Goal: Transaction & Acquisition: Purchase product/service

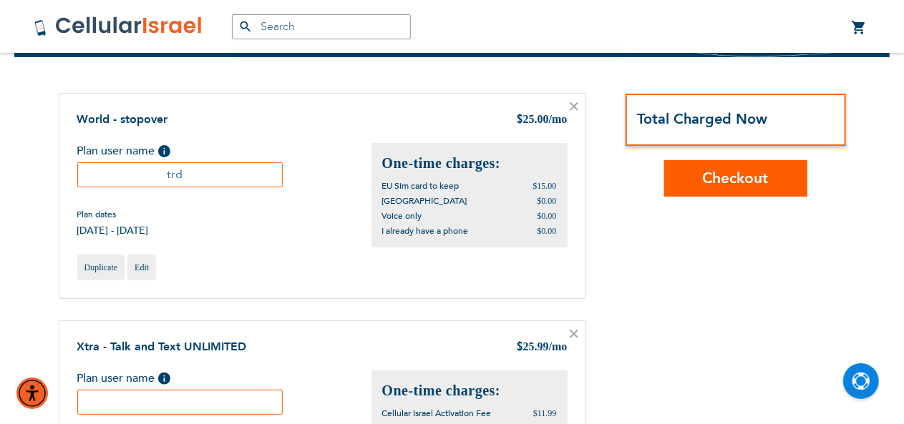
scroll to position [19, 0]
click at [174, 396] on input "s" at bounding box center [180, 402] width 206 height 25
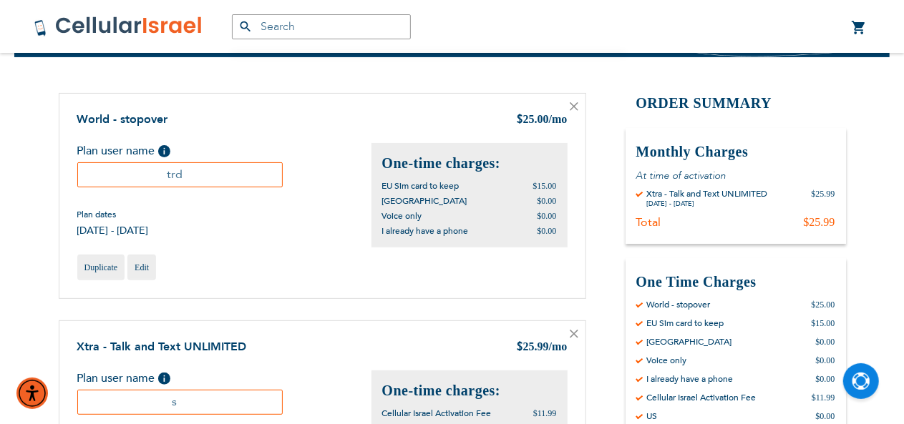
type input "s"
click at [577, 104] on icon at bounding box center [573, 106] width 7 height 7
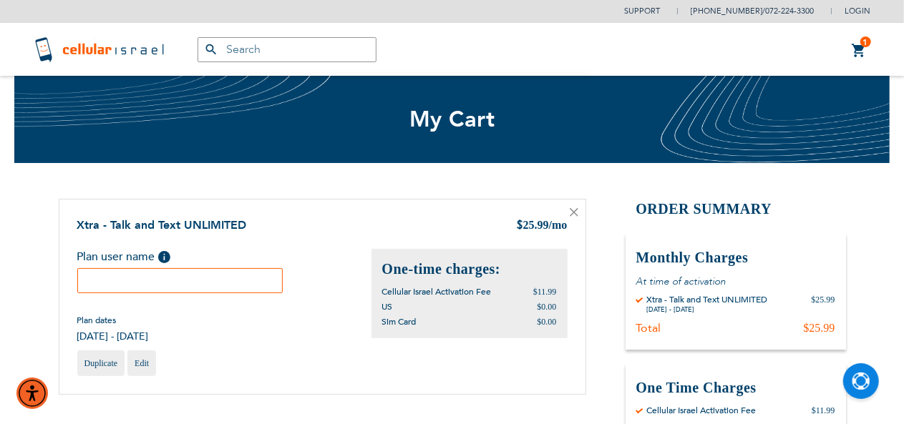
scroll to position [19, 0]
click at [255, 281] on input "text" at bounding box center [180, 280] width 206 height 25
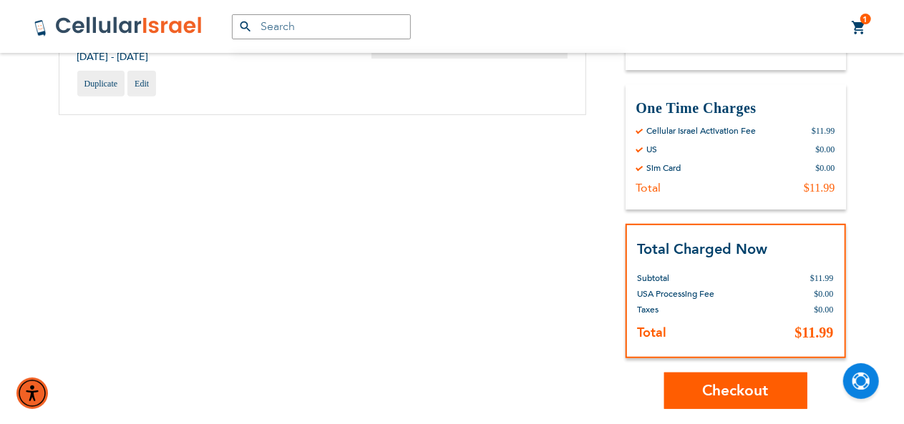
scroll to position [296, 0]
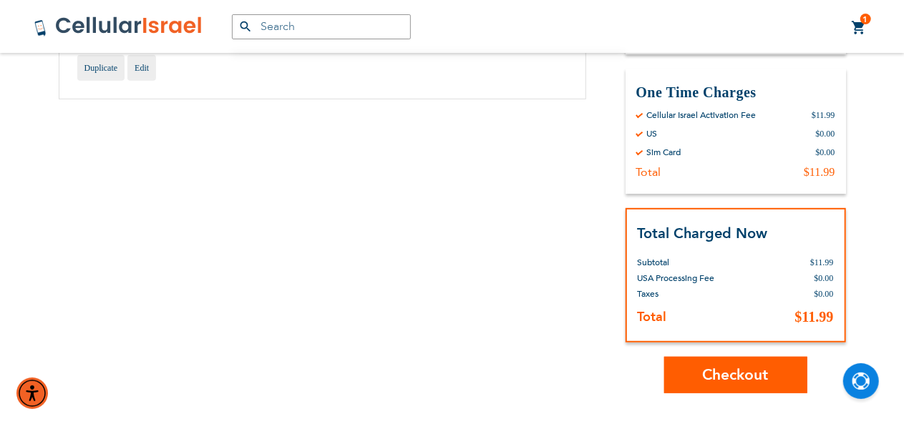
type input "h"
click at [705, 363] on button "Checkout" at bounding box center [735, 375] width 143 height 37
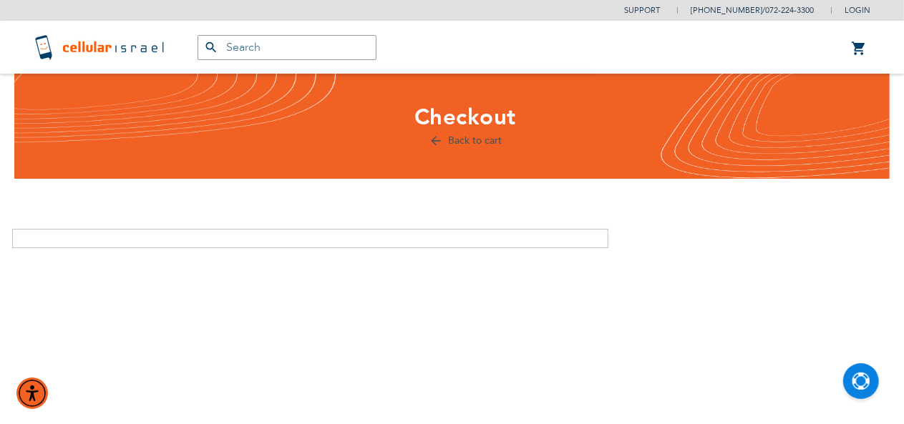
scroll to position [19, 0]
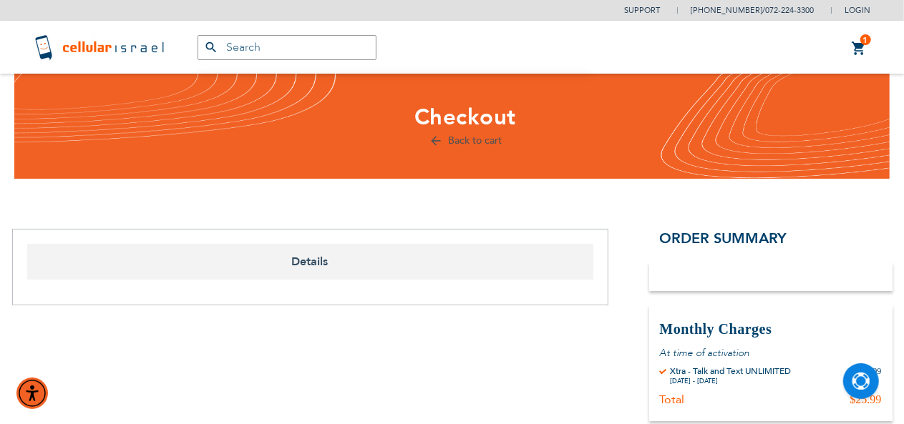
click at [410, 272] on span "Details" at bounding box center [310, 262] width 566 height 36
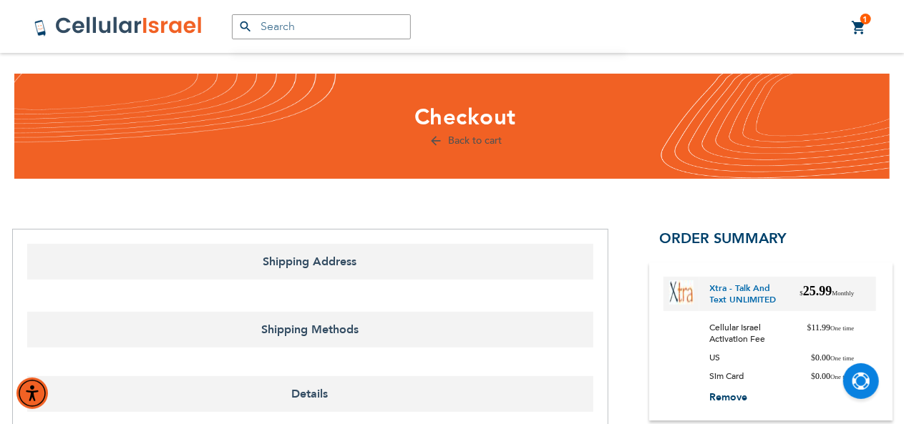
select select "US"
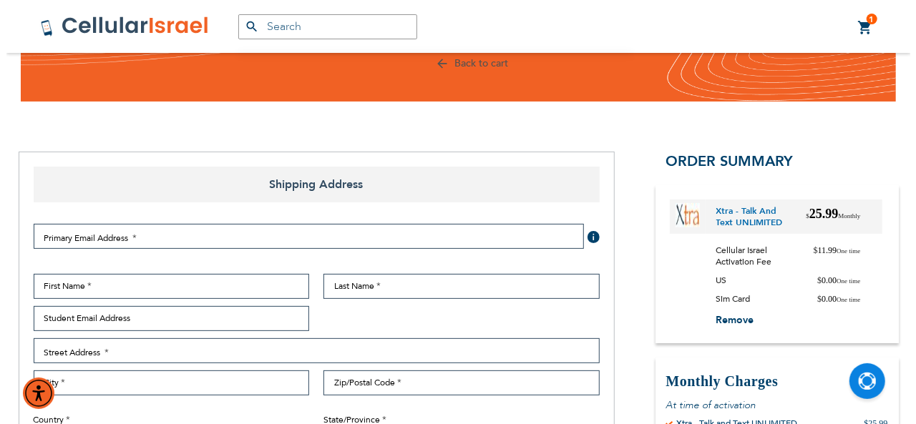
scroll to position [418, 0]
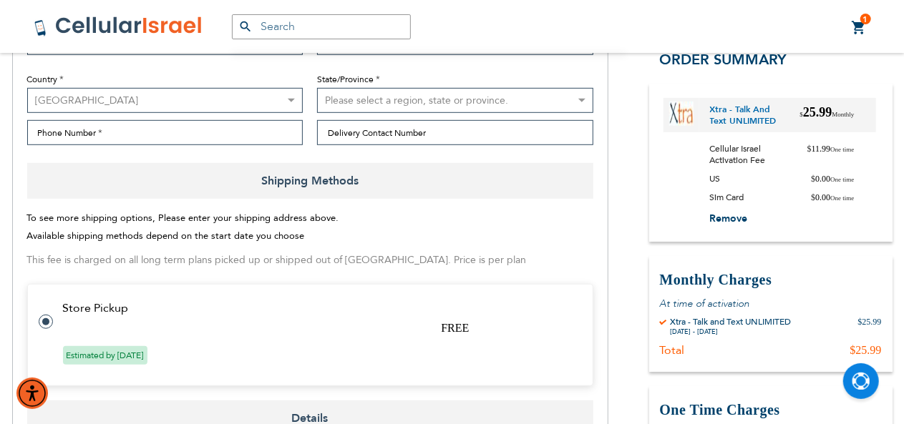
click at [114, 327] on div "To see more shipping options, Please enter your shipping address above. Availab…" at bounding box center [310, 305] width 566 height 191
click at [114, 327] on tr "Store Pickup FREE Estimated by Aug 14th, 2025" at bounding box center [310, 335] width 566 height 102
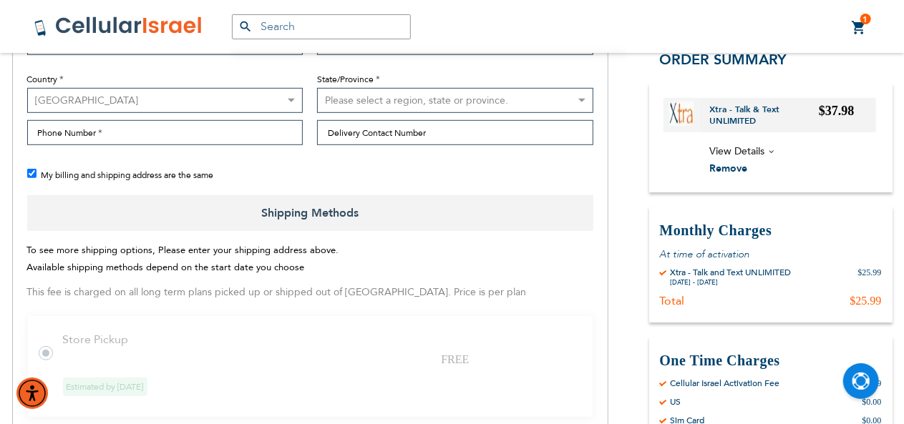
click at [115, 359] on tr "Store Pickup FREE Estimated by Aug 14th, 2025" at bounding box center [310, 367] width 566 height 102
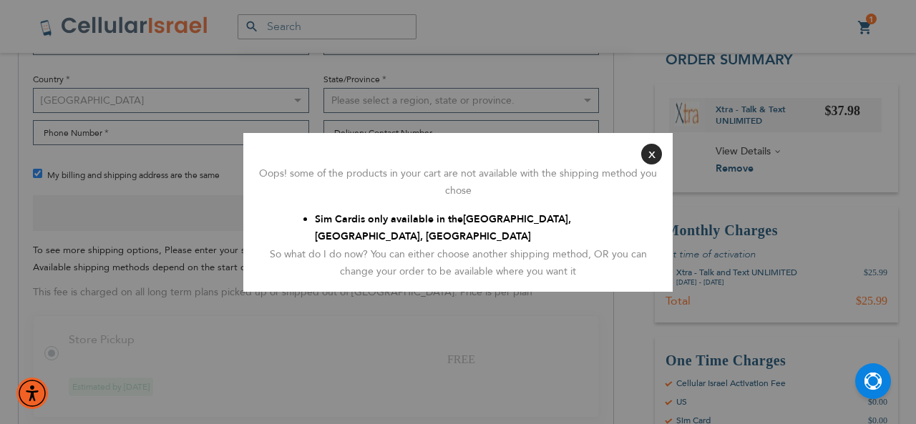
click at [135, 301] on aside "Close Oops! some of the products in your cart are not available with the shippi…" at bounding box center [458, 212] width 916 height 424
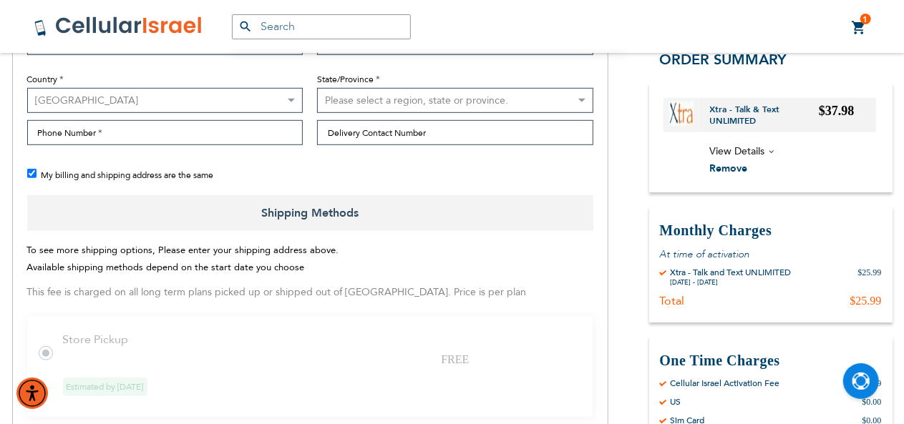
click at [103, 336] on td "Store Pickup" at bounding box center [319, 340] width 512 height 13
